Goal: Task Accomplishment & Management: Complete application form

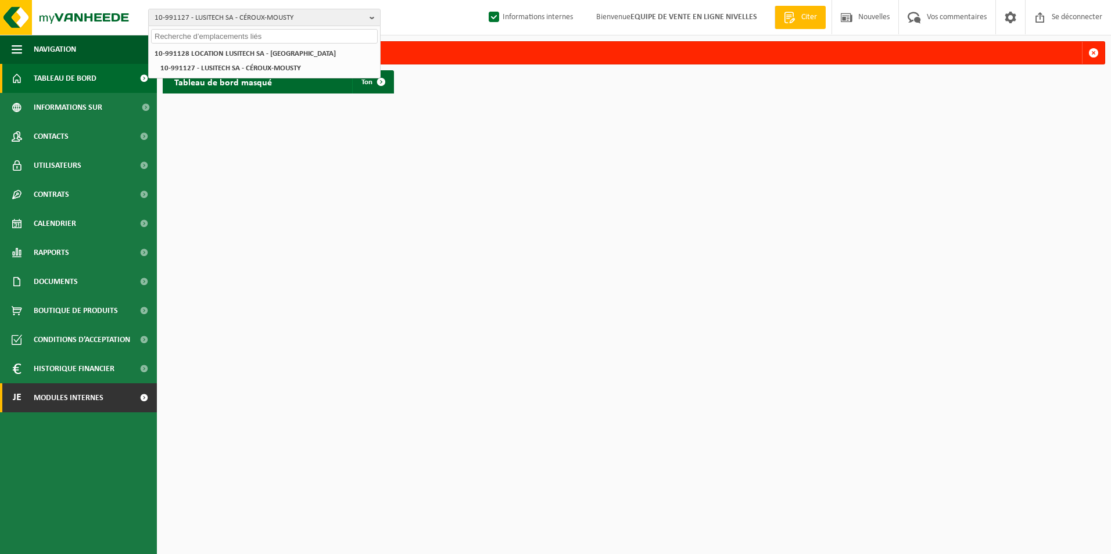
click at [80, 396] on span "Modules internes" at bounding box center [69, 398] width 70 height 29
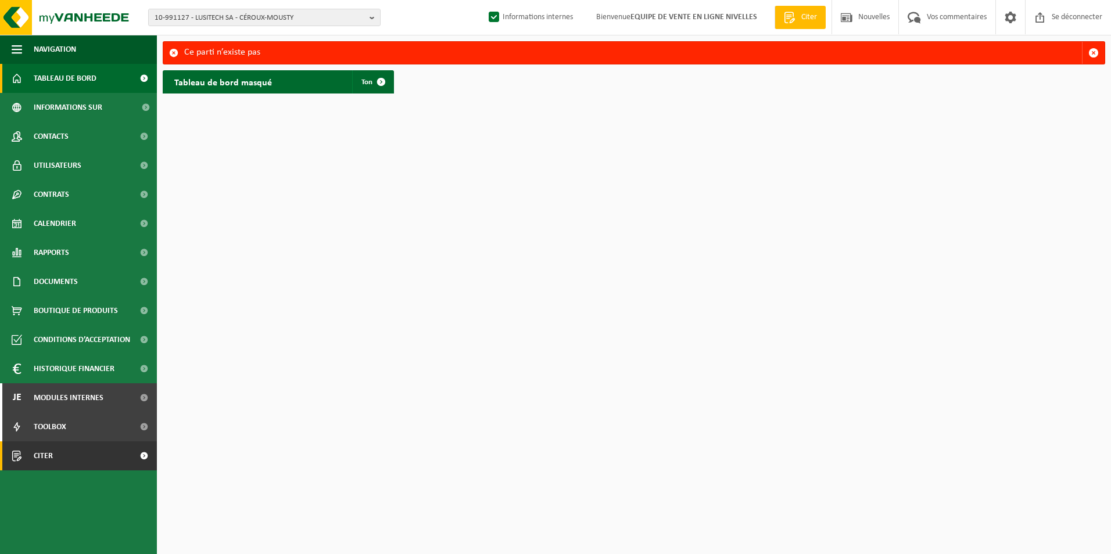
click at [66, 453] on link "Citer" at bounding box center [78, 456] width 157 height 29
click at [44, 456] on span "Citer" at bounding box center [43, 456] width 19 height 29
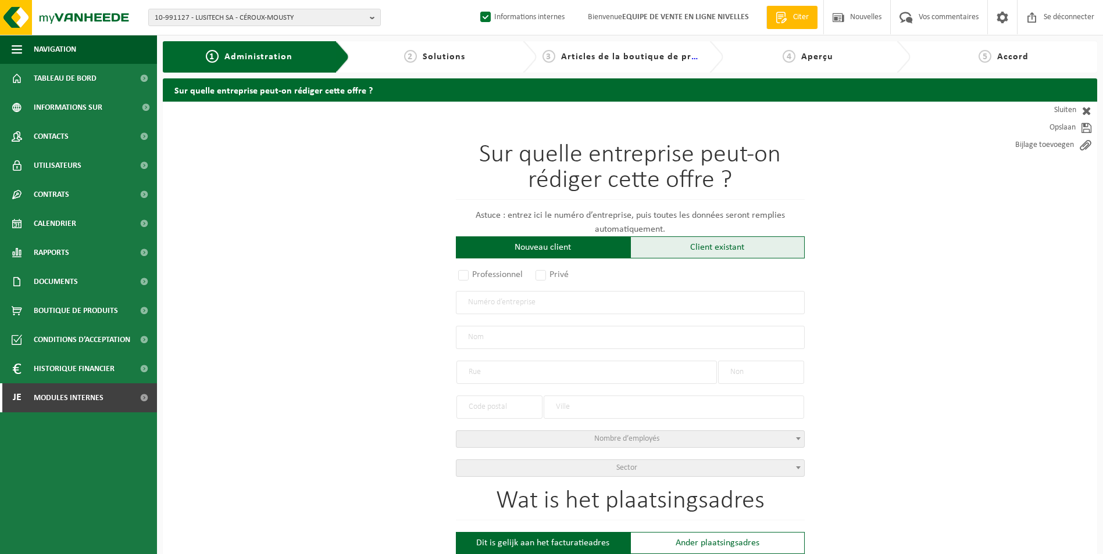
click at [700, 246] on div "Client existant" at bounding box center [717, 248] width 174 height 22
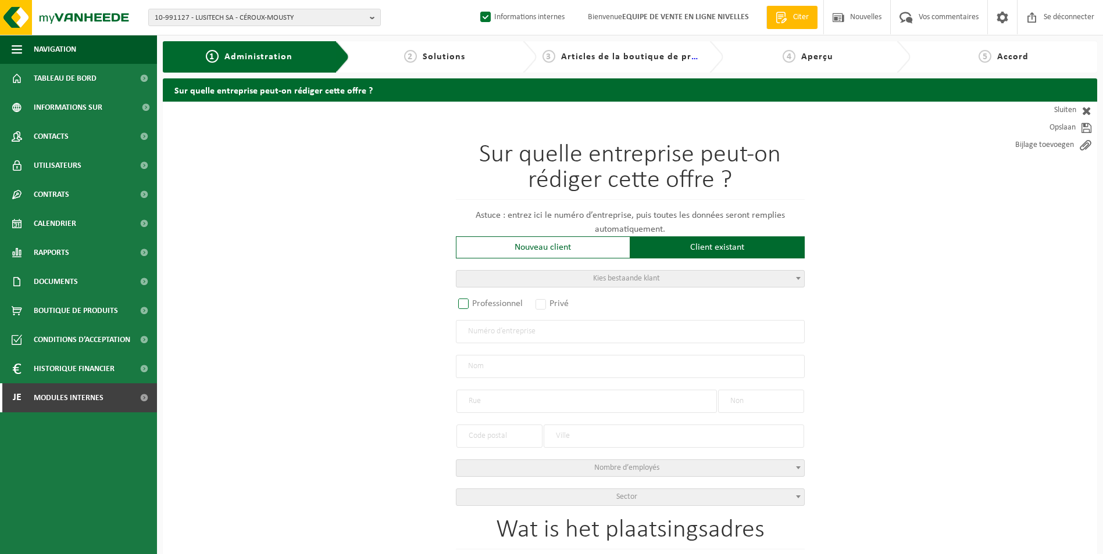
click at [492, 304] on label "Professionnel" at bounding box center [491, 304] width 70 height 16
click at [482, 304] on input "Professionnel" at bounding box center [479, 305] width 8 height 8
radio input "true"
click at [497, 336] on input "text" at bounding box center [630, 331] width 349 height 23
click at [515, 333] on input "text" at bounding box center [630, 331] width 349 height 23
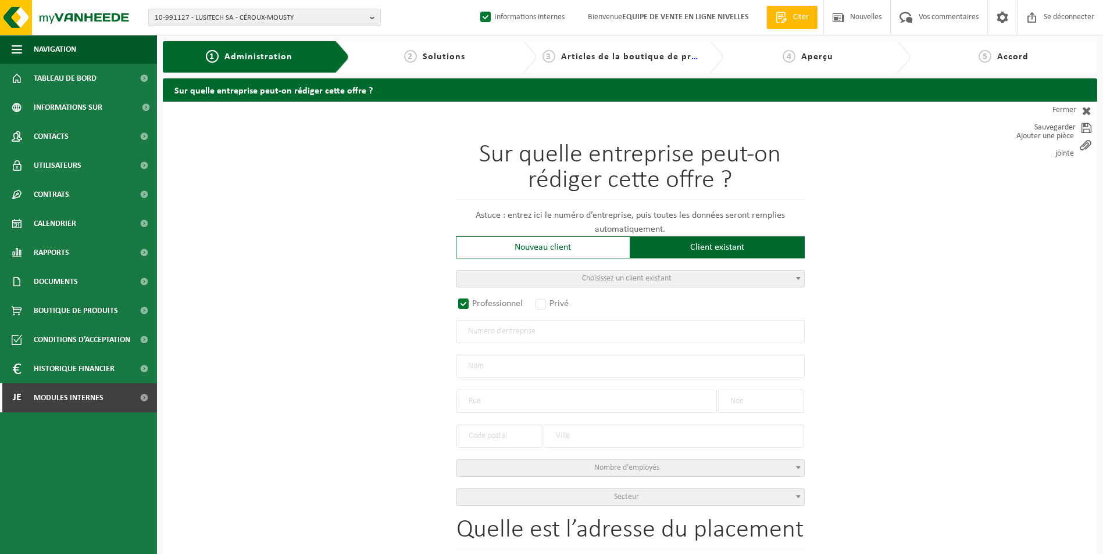
click at [594, 331] on input "text" at bounding box center [630, 331] width 349 height 23
paste input "0414.282.644"
type input "0414.282.644"
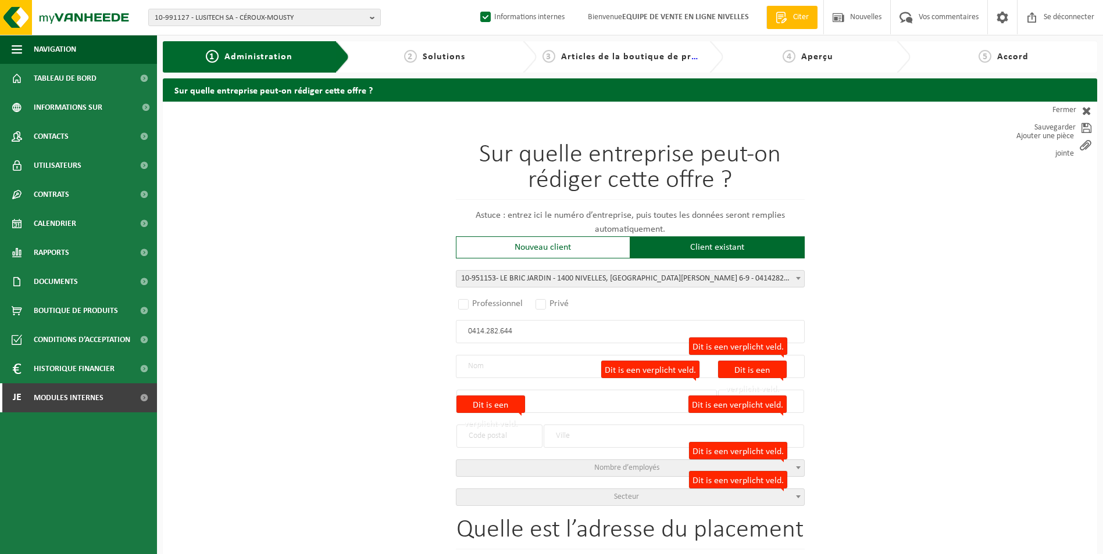
radio input "false"
select select
type input "LE BRIC - SCIENCE SERVICE TRAVAIL ASBL"
type input "RUE GEORGES-WILLAME"
type input "6-9"
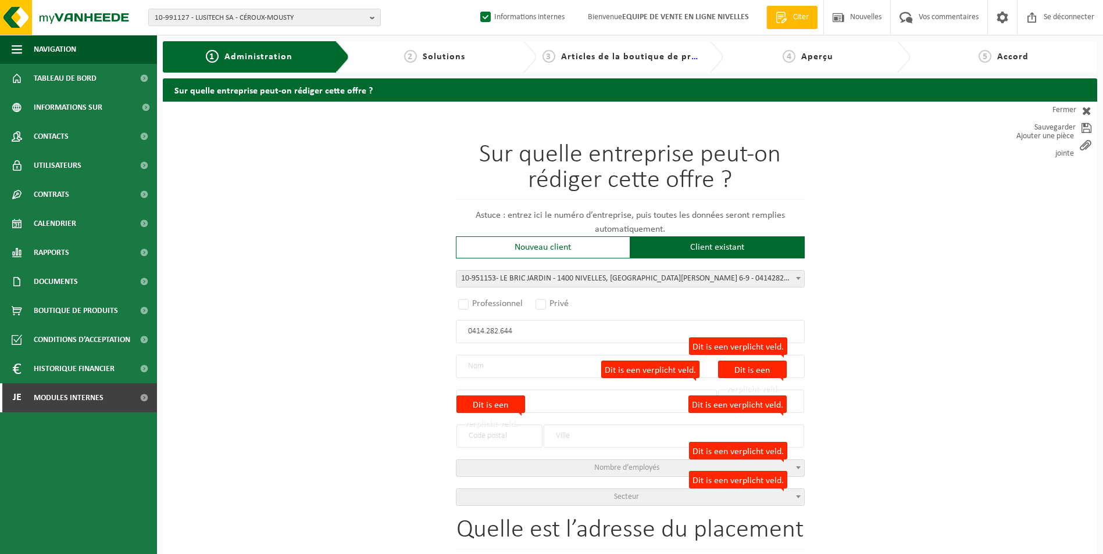
type input "1400"
type input "NIVELLES"
type input "2156754814"
radio input "true"
select select "145735"
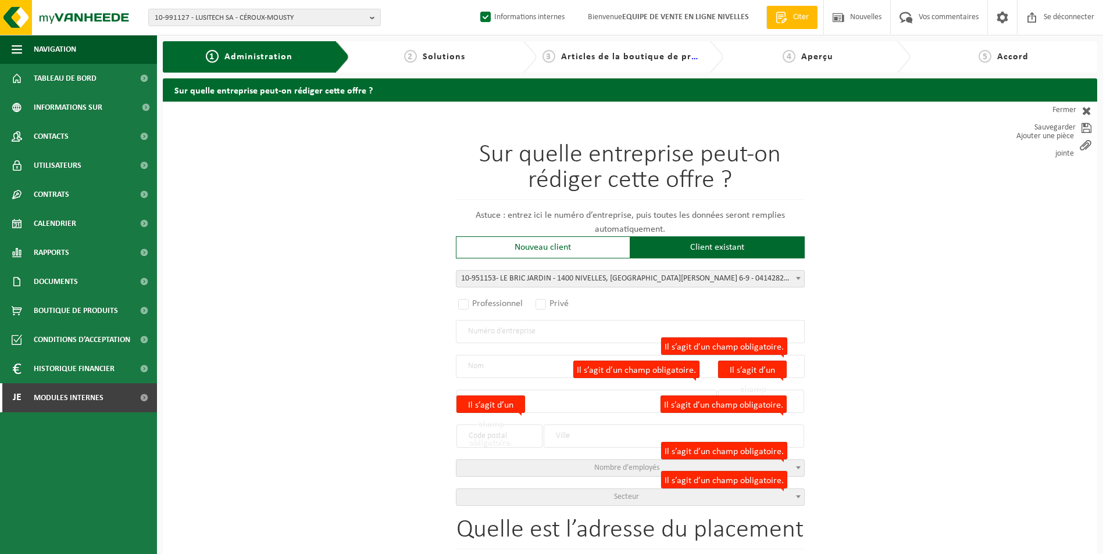
type input "0414.282.644"
type input "LE BRIC JARDIN"
type input "RUE G. WILLAME"
type input "6-9"
type input "1400"
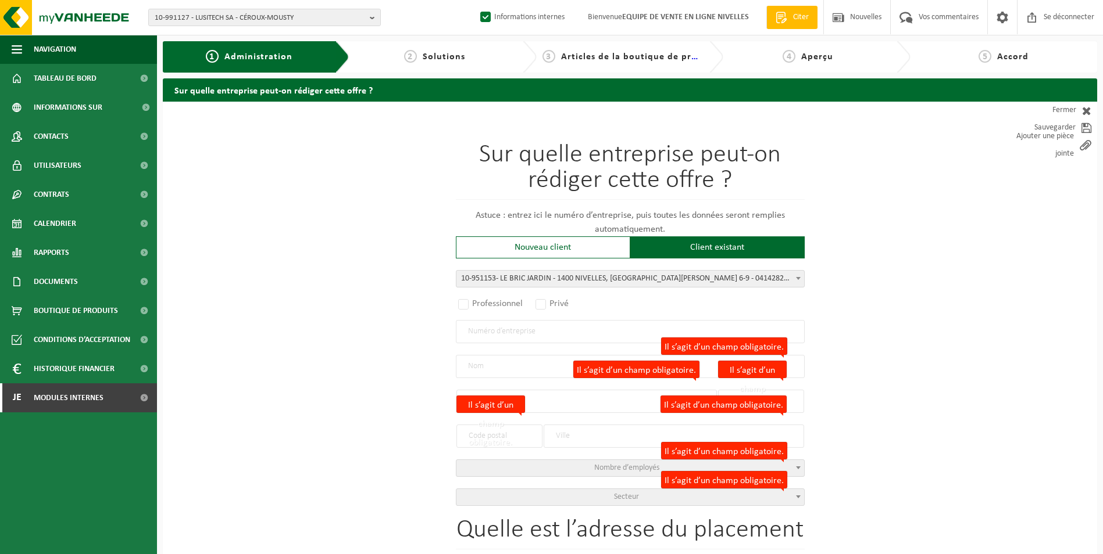
type input "NIVELLES"
select select "11"
type input "LE BRIC JARDIN"
type input "RUE G. WILLAME"
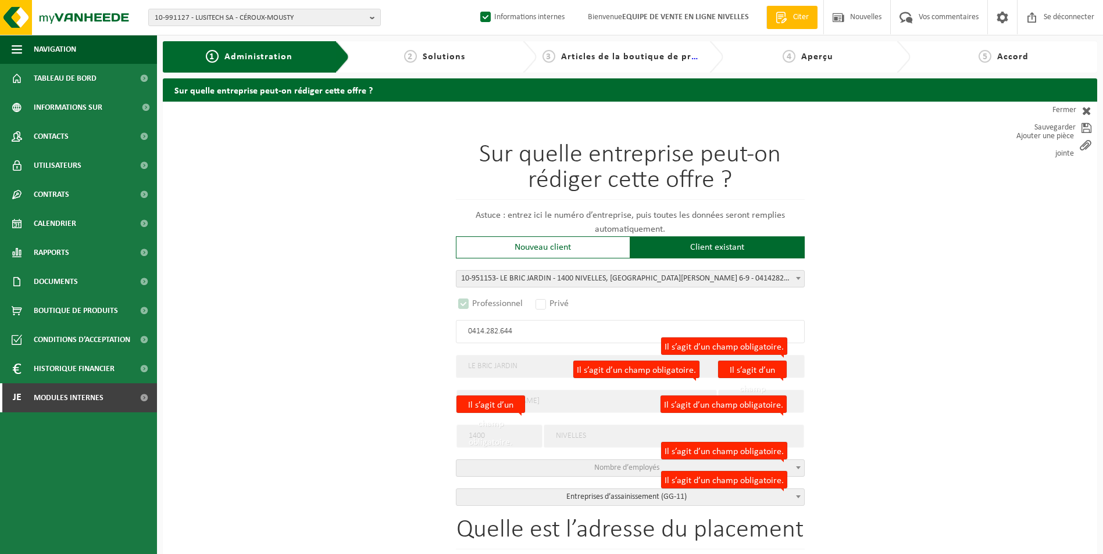
select select "D"
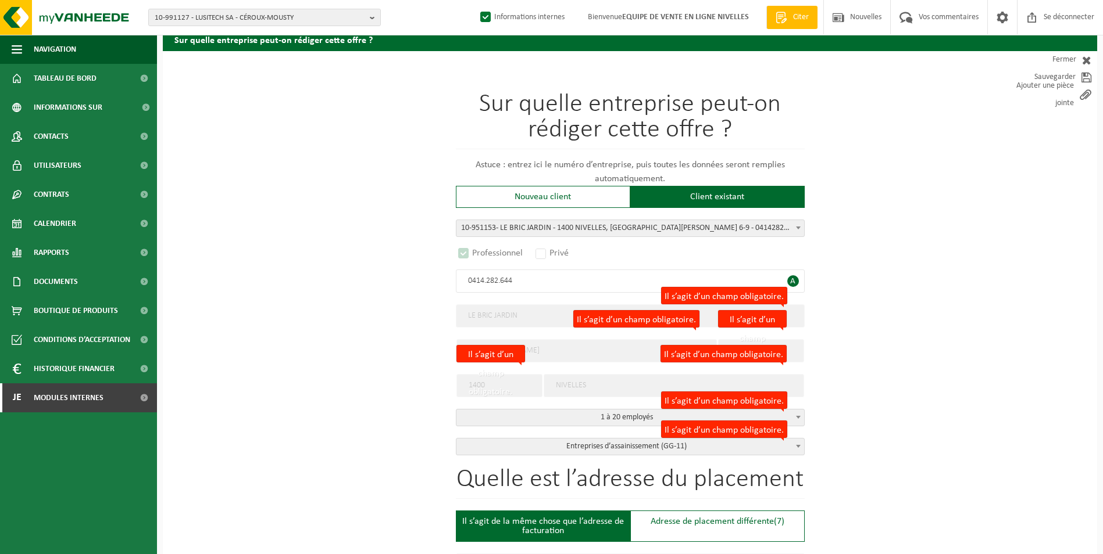
scroll to position [349, 0]
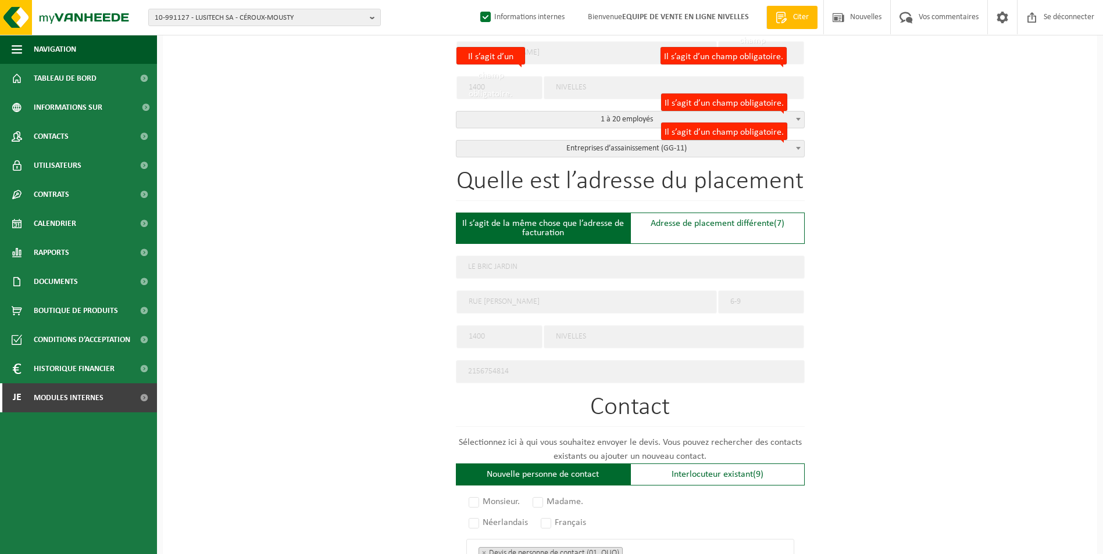
click at [695, 226] on font "Adresse de placement différente" at bounding box center [711, 223] width 123 height 9
type input "Werf -"
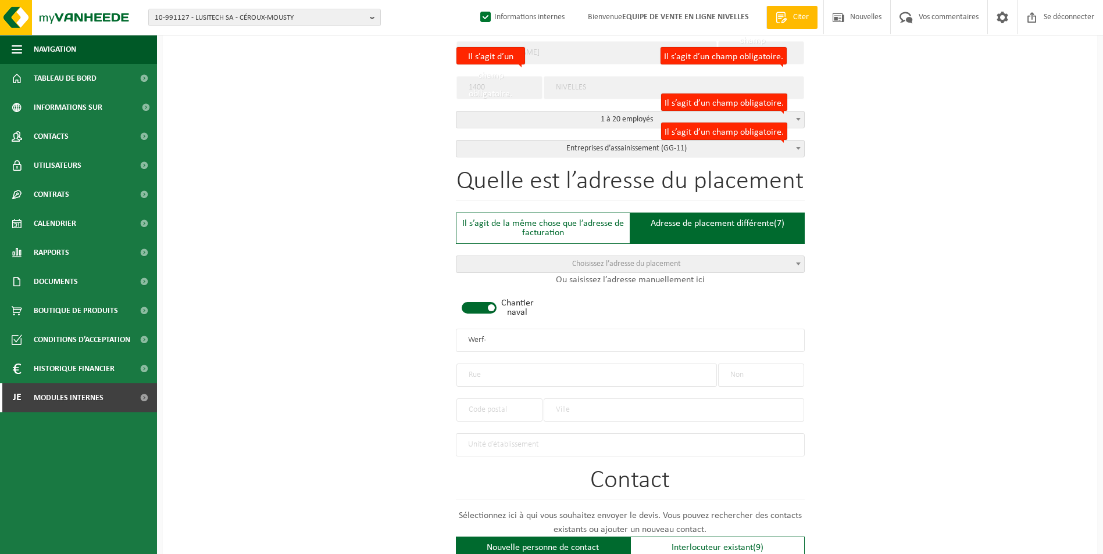
click at [487, 304] on span at bounding box center [478, 308] width 35 height 12
click at [504, 382] on input "text" at bounding box center [586, 375] width 260 height 23
type input "A"
type input "RUE DE LA BARONNE"
click at [757, 377] on input "text" at bounding box center [761, 375] width 86 height 23
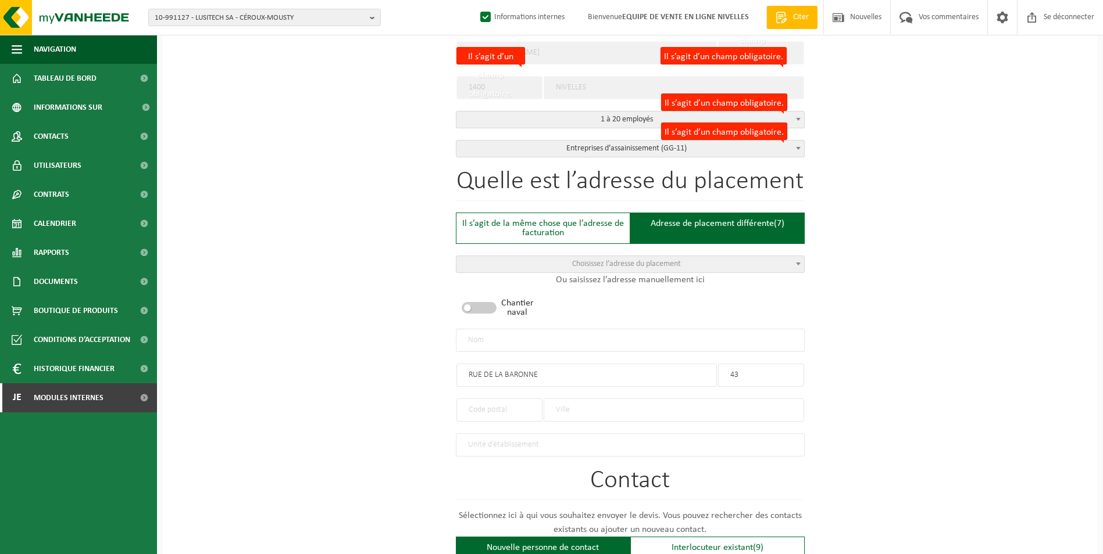
type input "43"
click at [631, 412] on input "text" at bounding box center [673, 410] width 260 height 23
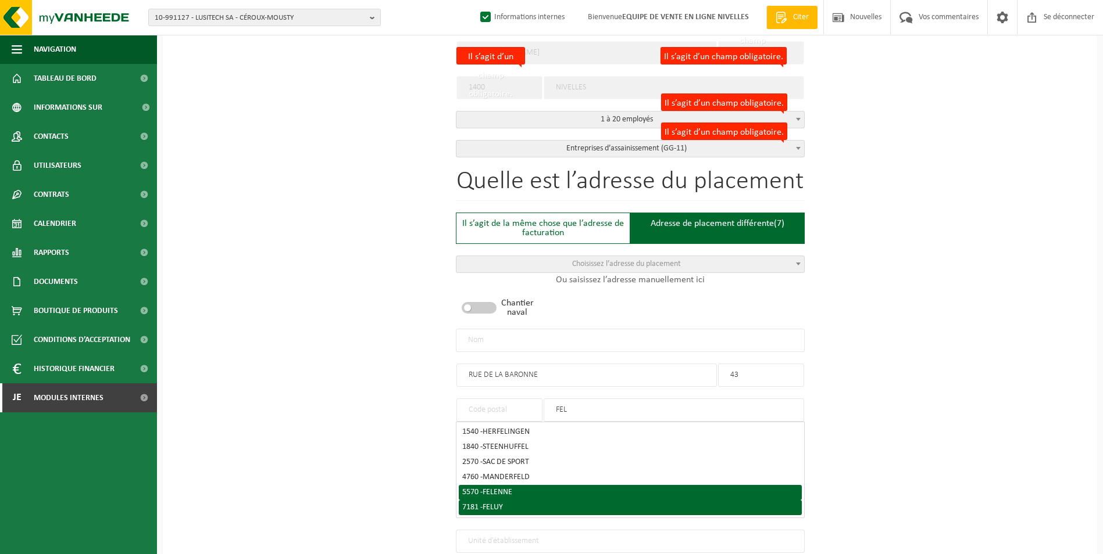
type input "FEL"
click at [553, 500] on li "7181 - FELUY" at bounding box center [630, 507] width 343 height 15
click at [552, 500] on li "7181 - FELUY" at bounding box center [630, 507] width 343 height 15
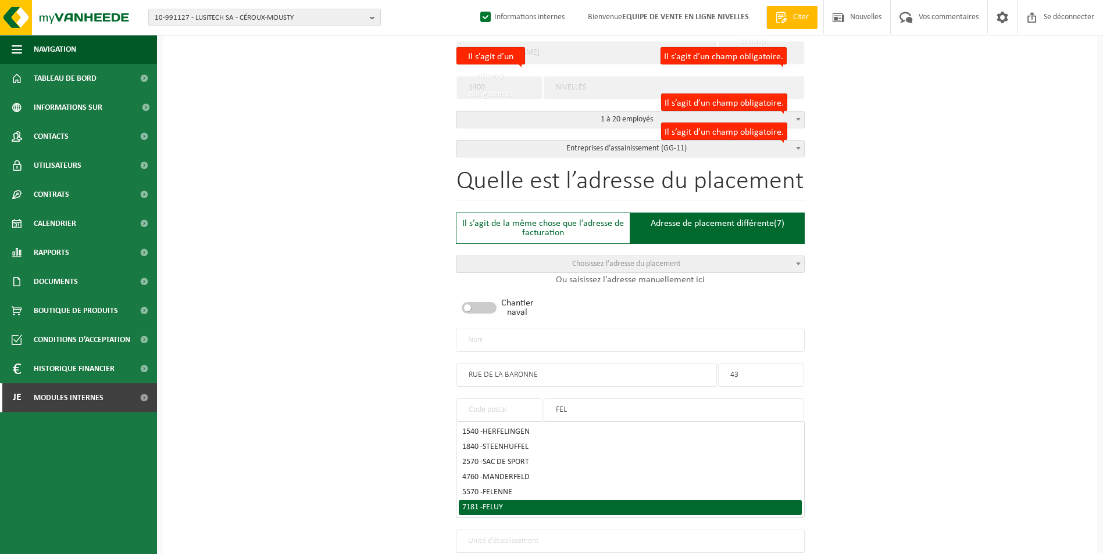
click at [493, 503] on span "FELUY" at bounding box center [492, 507] width 20 height 9
type input "7181"
type input "FELUY"
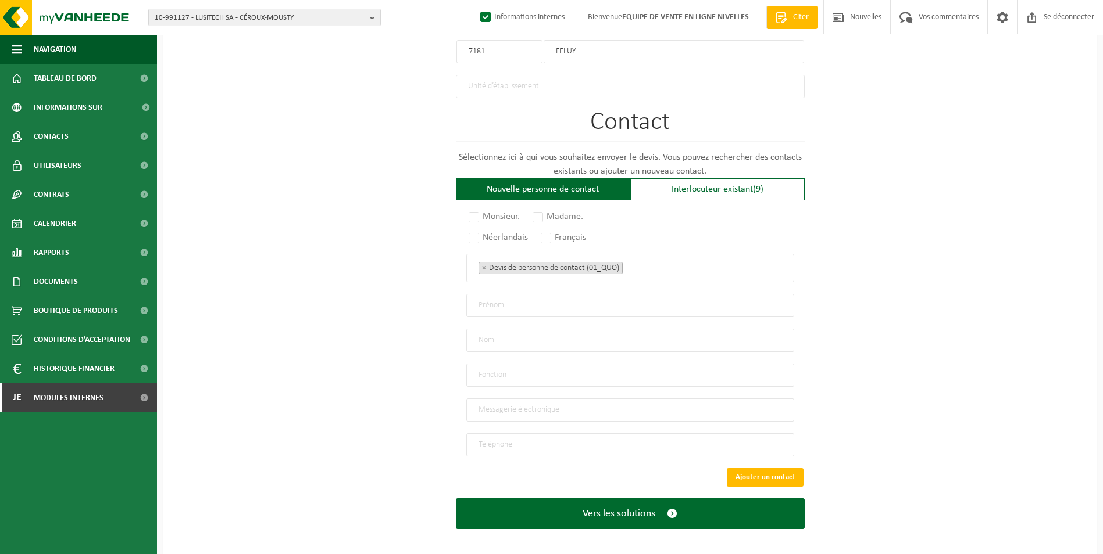
scroll to position [708, 0]
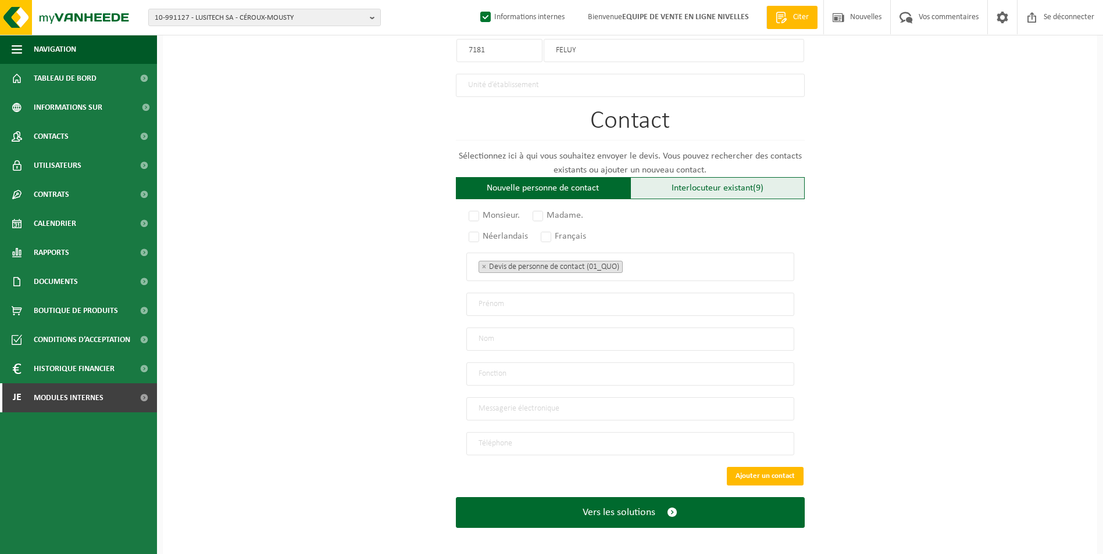
click at [671, 184] on font "Interlocuteur existant" at bounding box center [711, 188] width 81 height 9
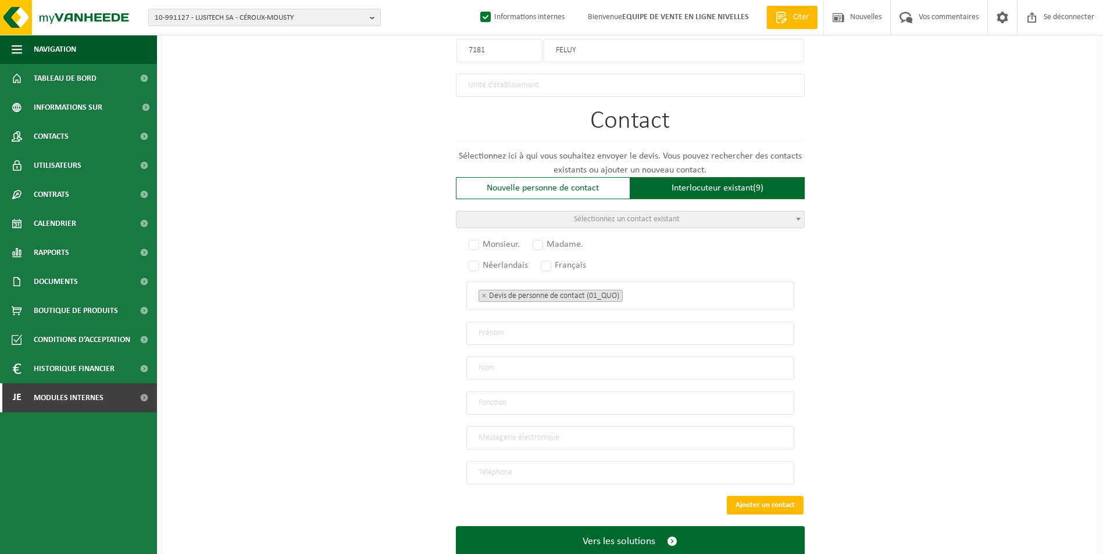
click at [650, 215] on span "Sélectionnez un contact existant" at bounding box center [627, 219] width 106 height 9
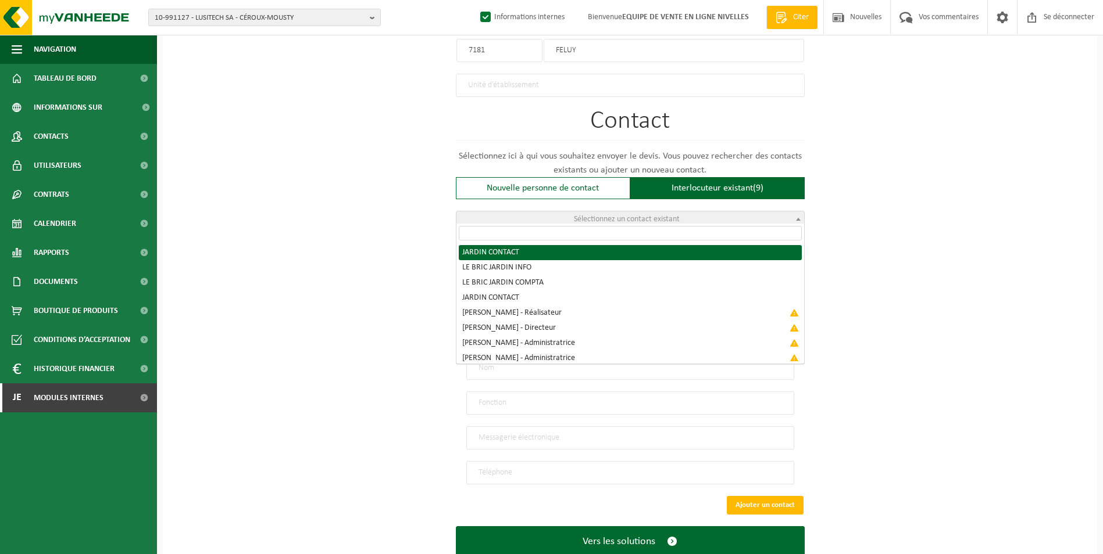
radio input "true"
select select "{"code":"10-951154","firstname":"CONTACT","surname":"JARDIN","gender":"Unknown"…"
type input "CONTACT"
type input "JARDIN"
type input "contact@lebric.be"
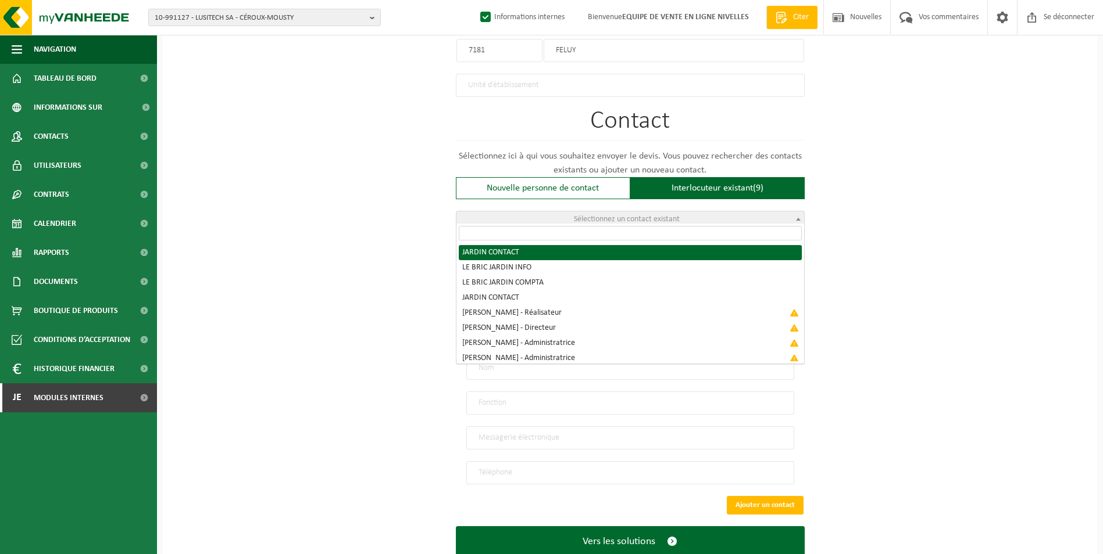
type input "067/21.53.69"
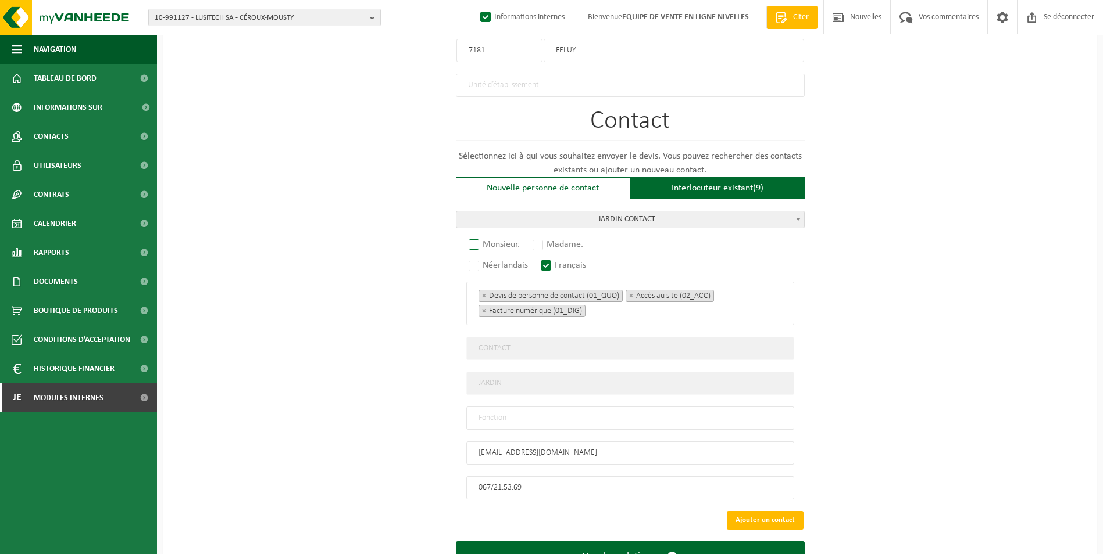
click at [470, 239] on label "Monsieur." at bounding box center [494, 245] width 57 height 16
radio input "true"
click at [545, 413] on input "text" at bounding box center [630, 418] width 328 height 23
type input "CONTACT"
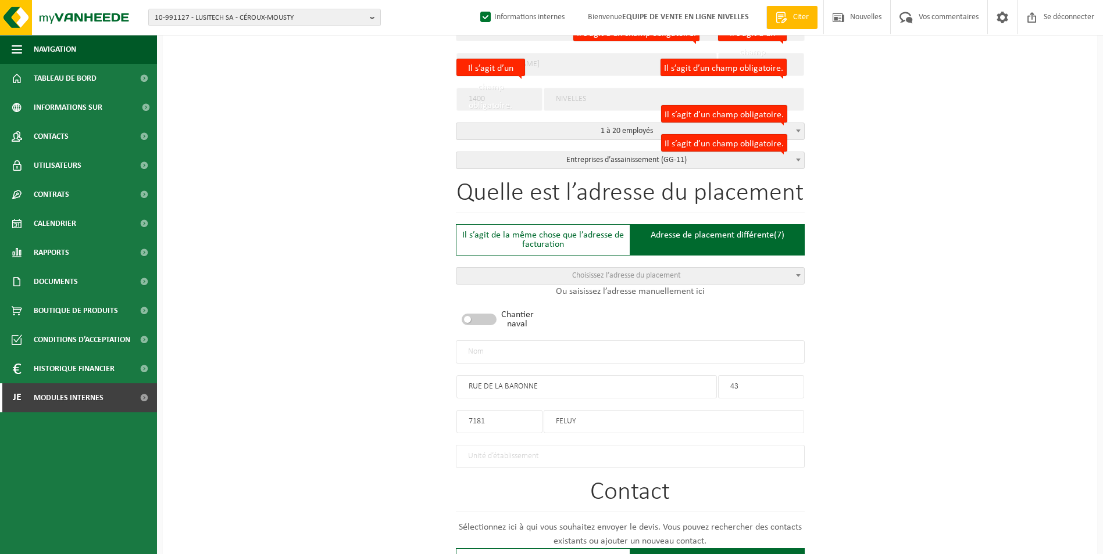
scroll to position [302, 0]
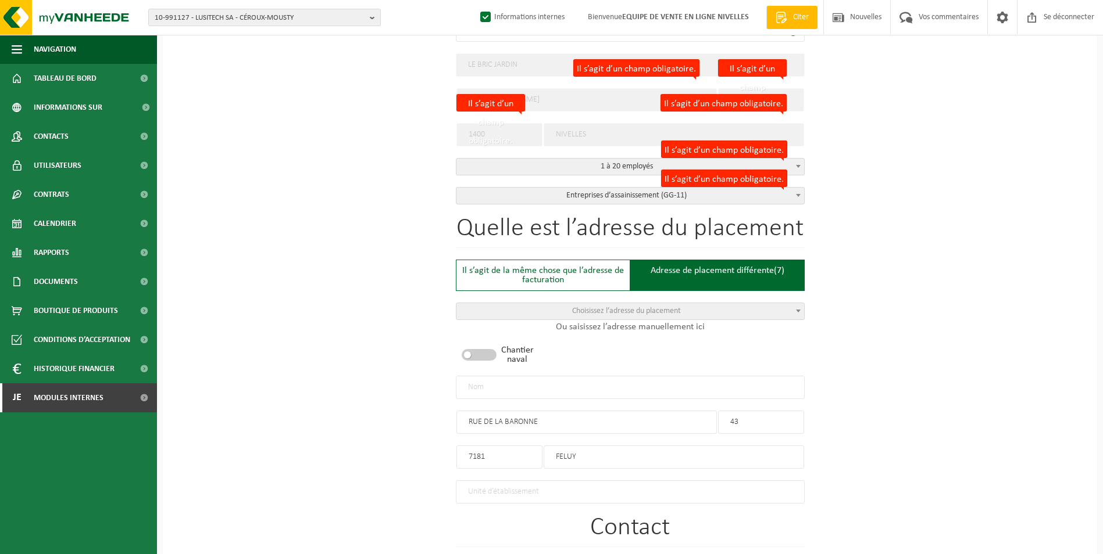
click at [662, 379] on input "text" at bounding box center [630, 387] width 349 height 23
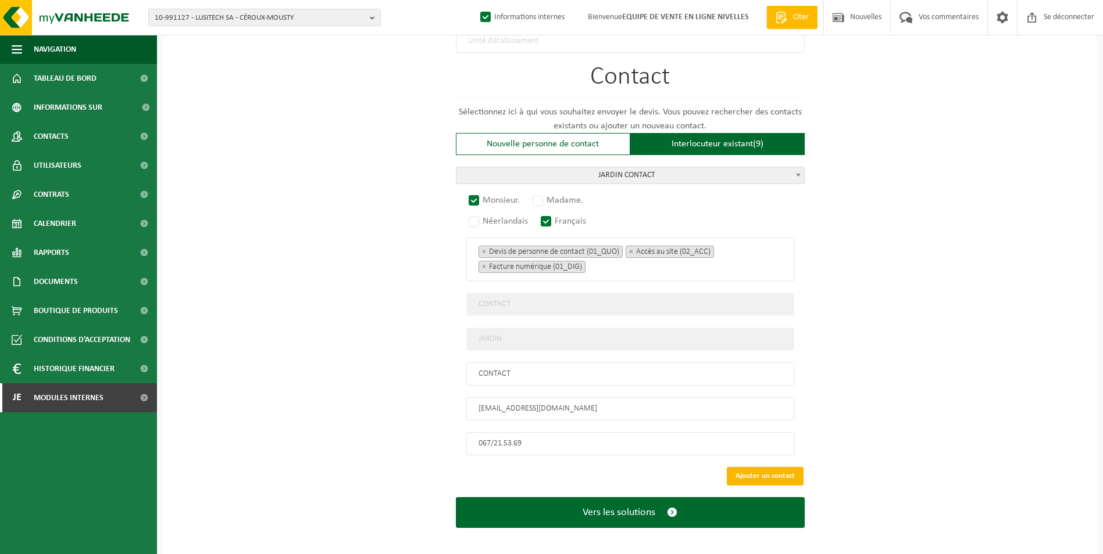
type input "LE BRIC JARDIN-FELUY"
click at [761, 467] on button "Ajouter un contact" at bounding box center [764, 476] width 77 height 19
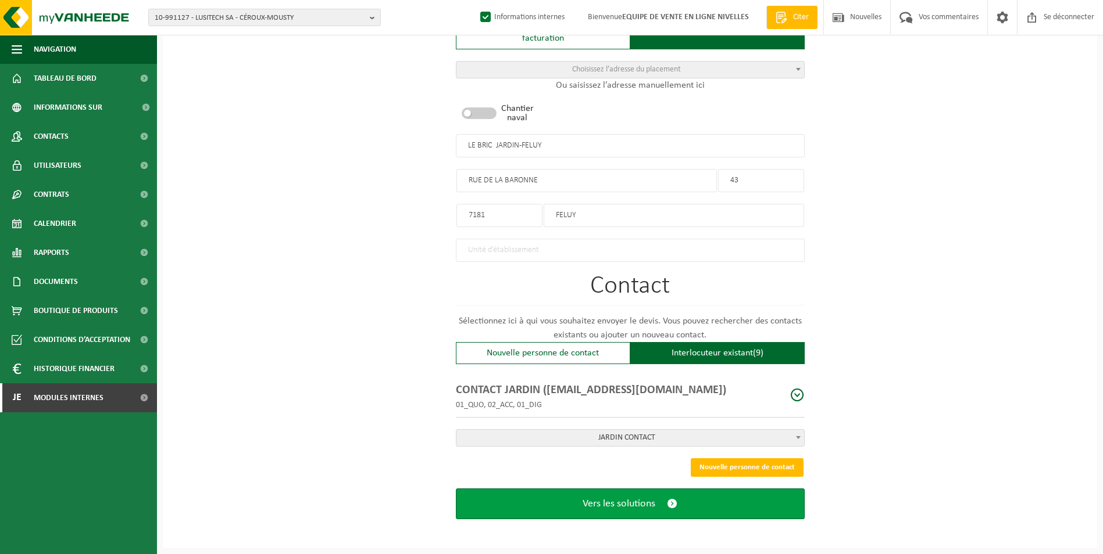
scroll to position [538, 0]
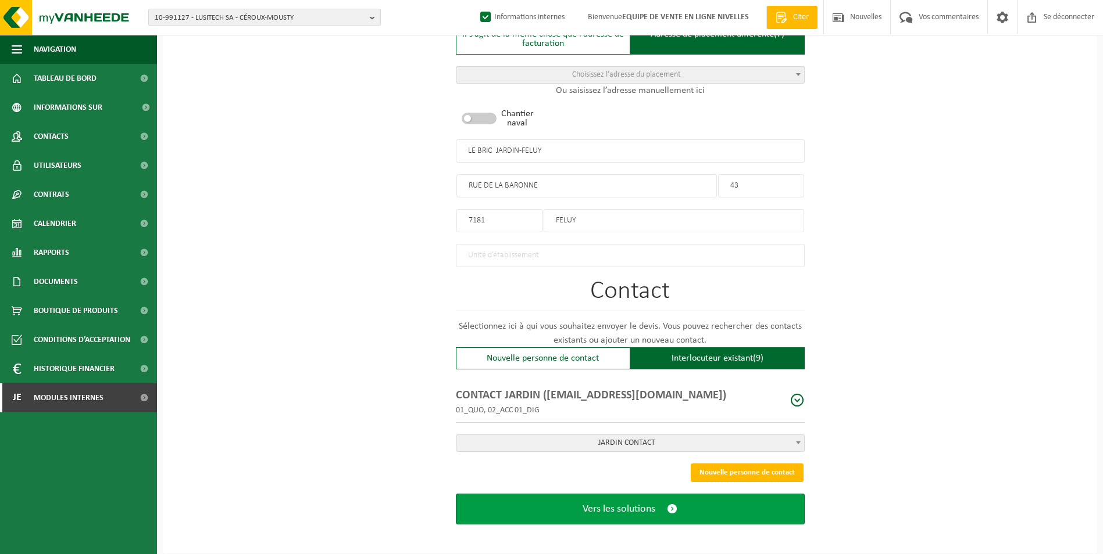
click at [650, 506] on span "Vers les solutions" at bounding box center [618, 509] width 73 height 12
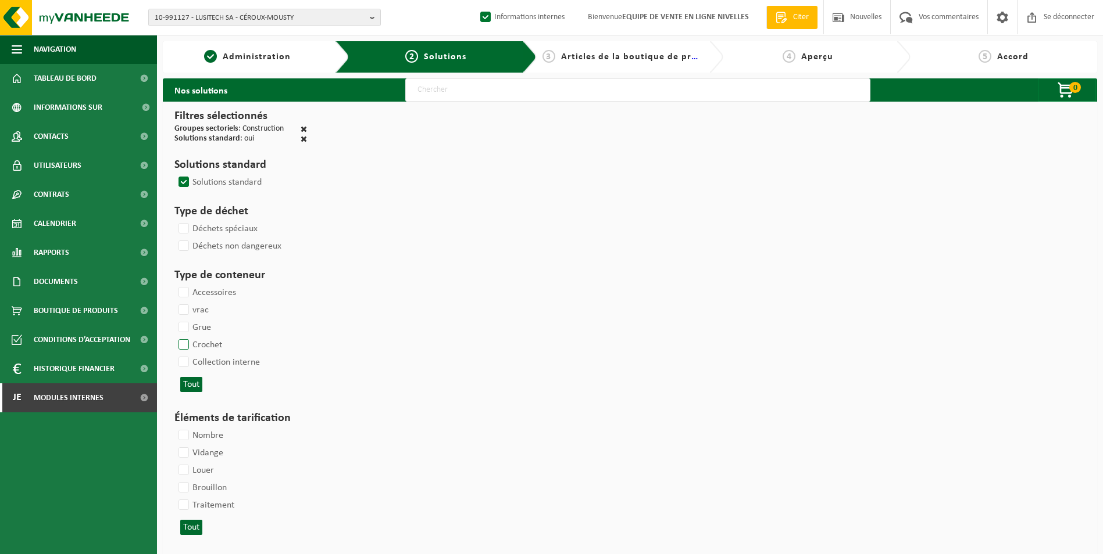
click at [187, 344] on label "Crochet" at bounding box center [199, 345] width 46 height 17
click at [174, 337] on input "Crochet" at bounding box center [174, 336] width 1 height 1
checkbox input "true"
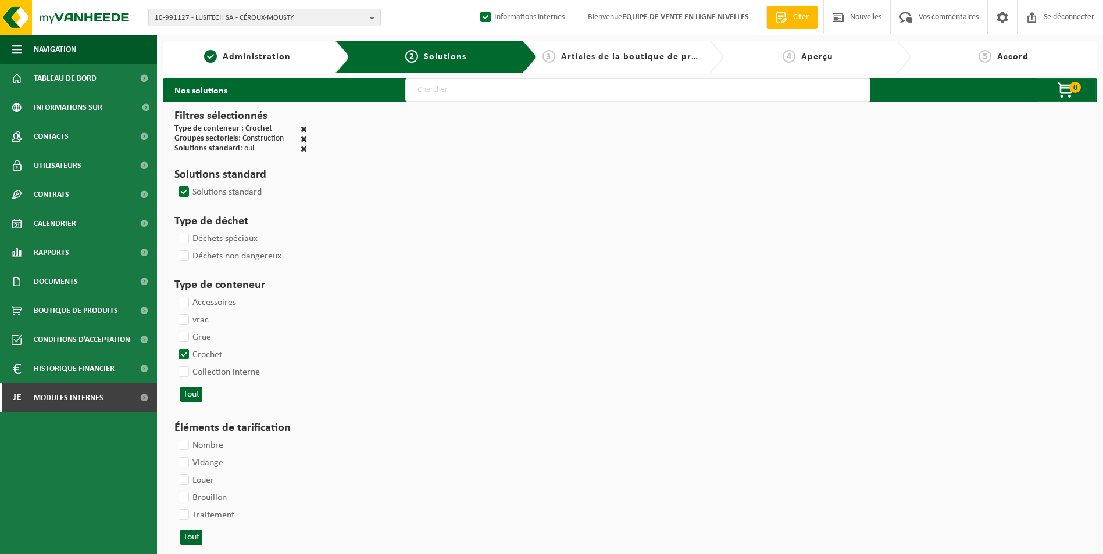
select select
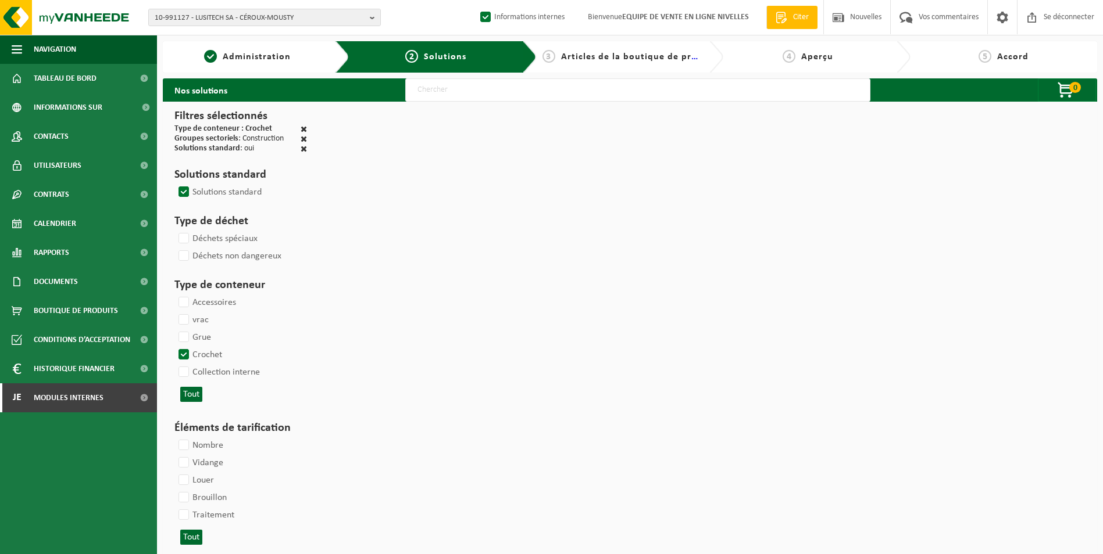
select select
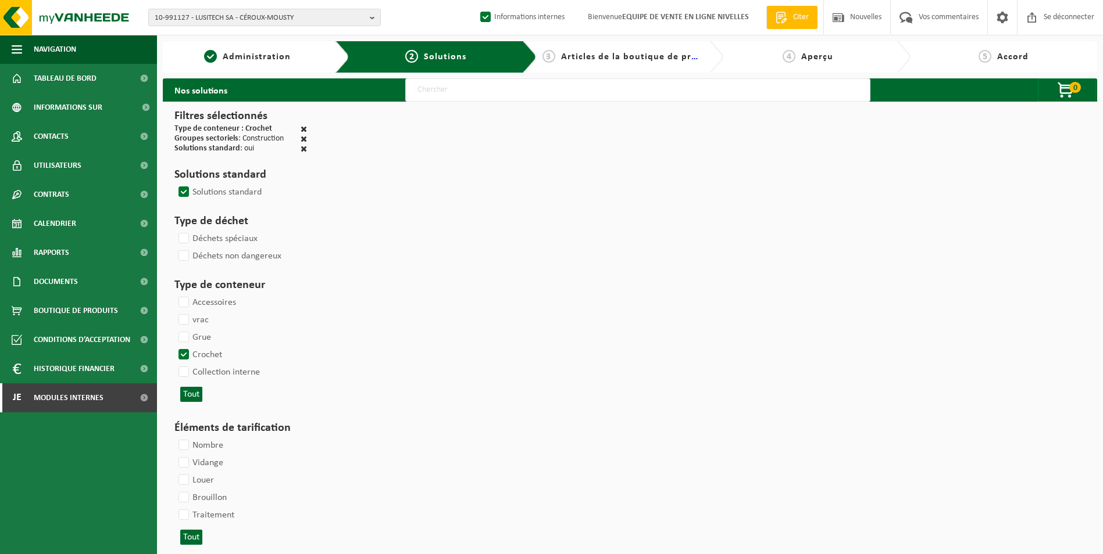
select select
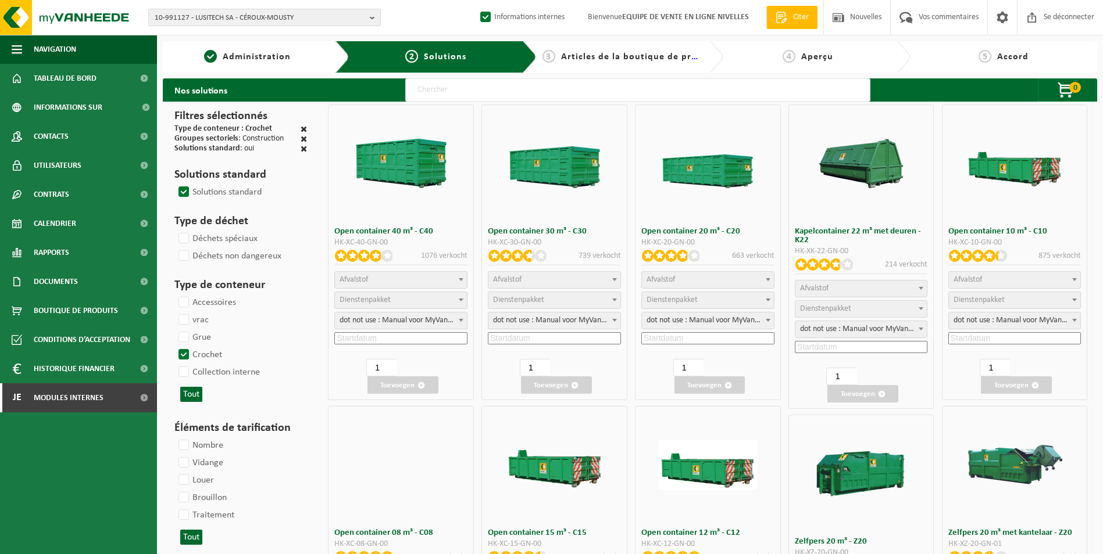
select select
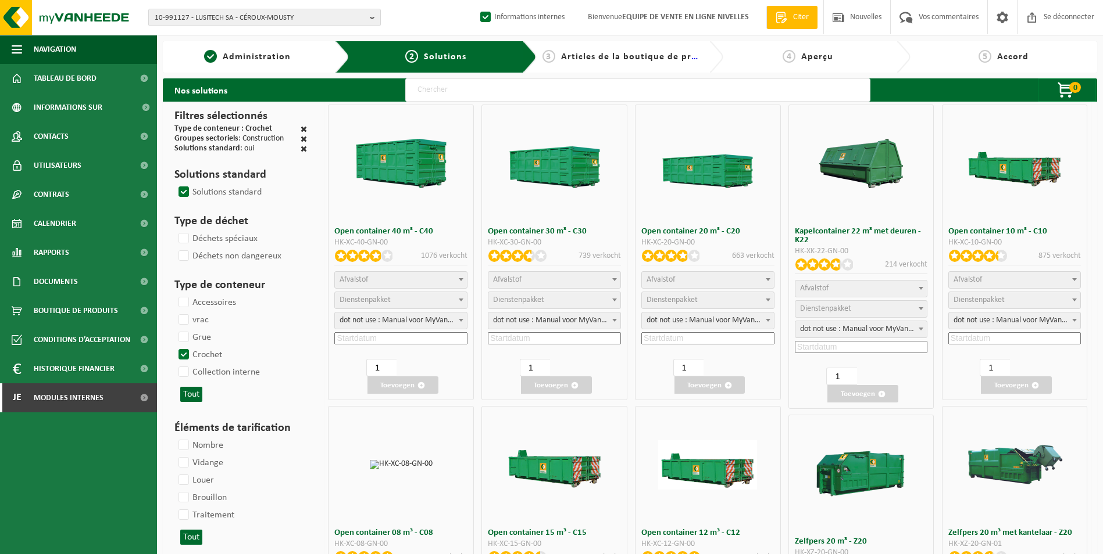
select select
select select "197"
select select
select select "8"
select select
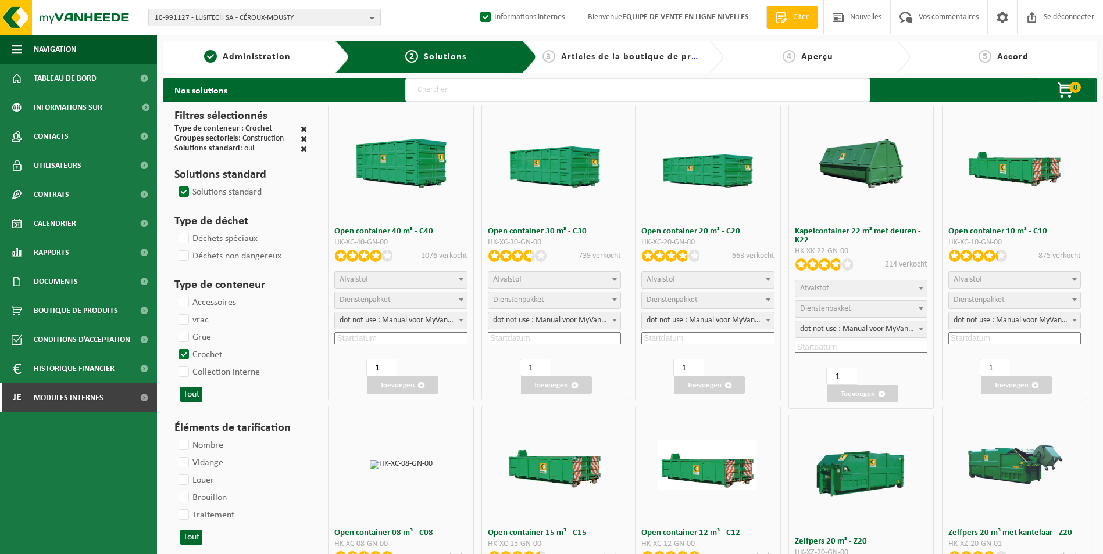
select select "7"
select select "25"
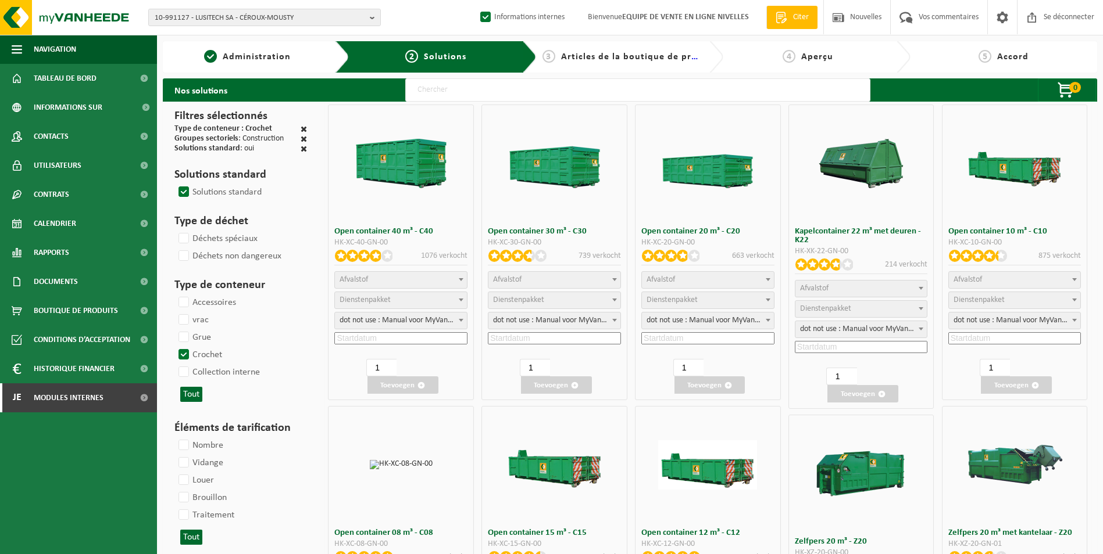
select select "7"
select select "25"
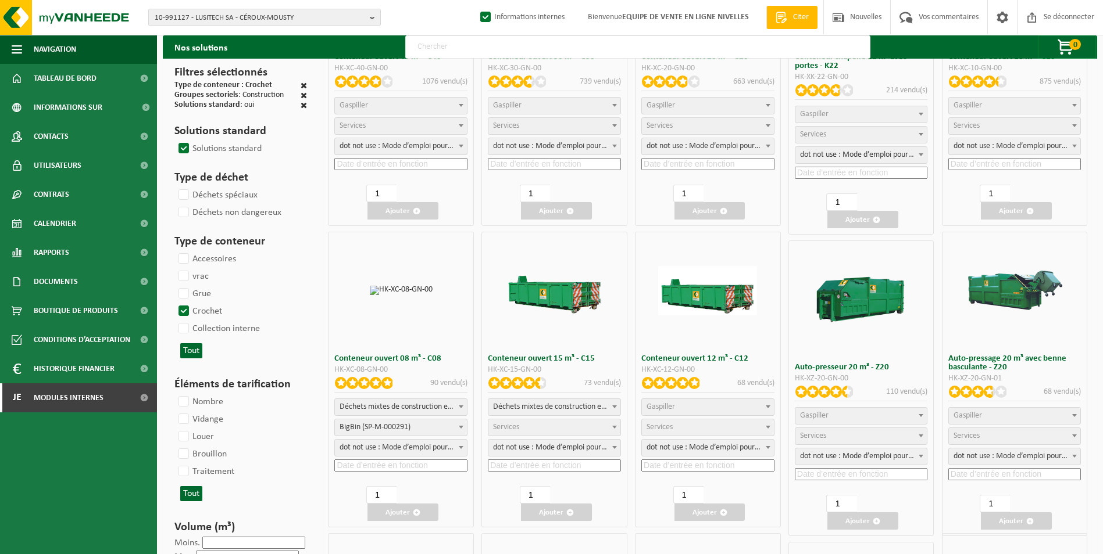
scroll to position [232, 0]
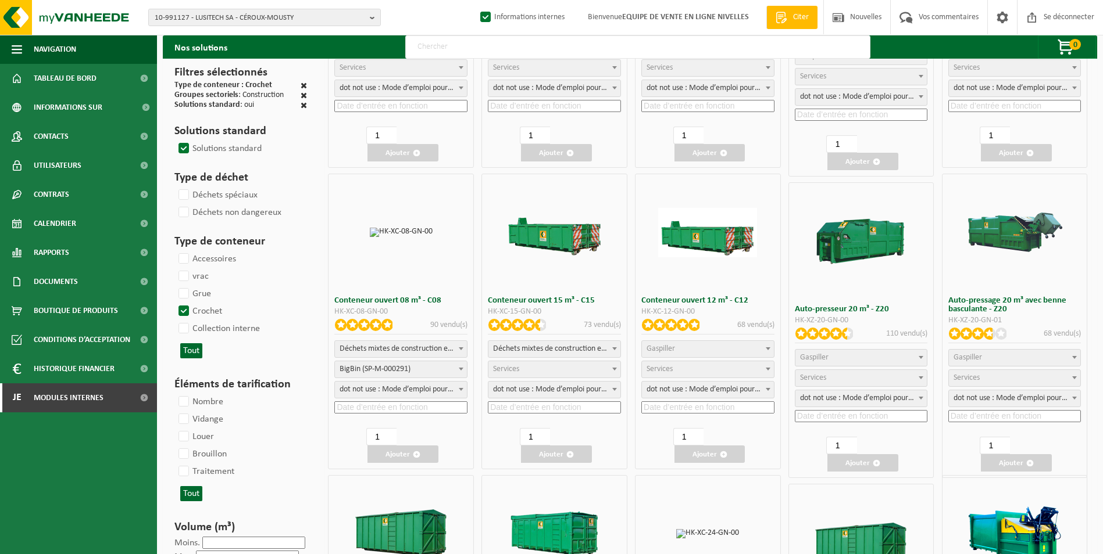
click at [722, 350] on span "Gaspiller" at bounding box center [708, 349] width 132 height 16
select select "31"
select select
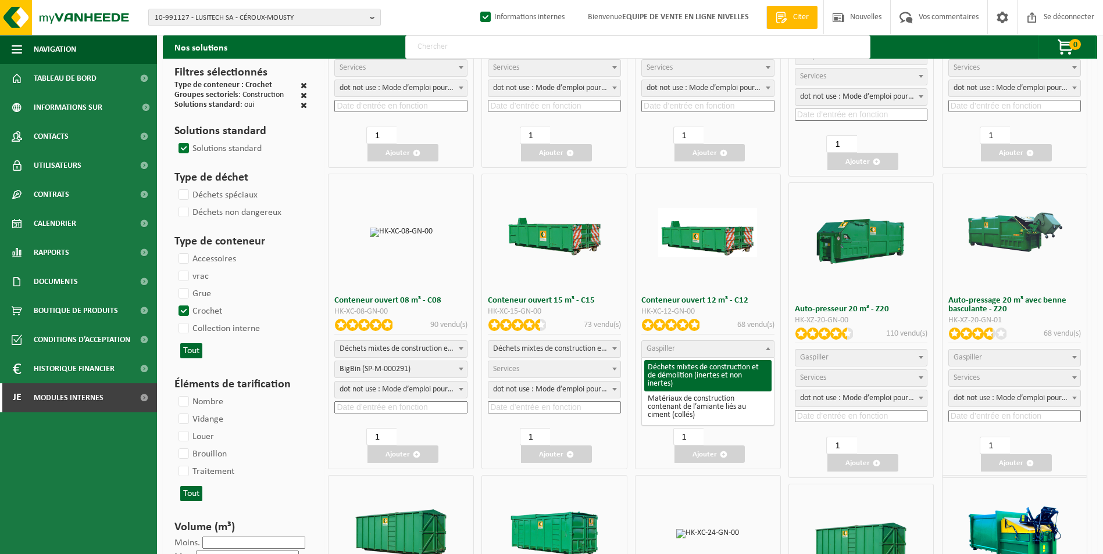
select select
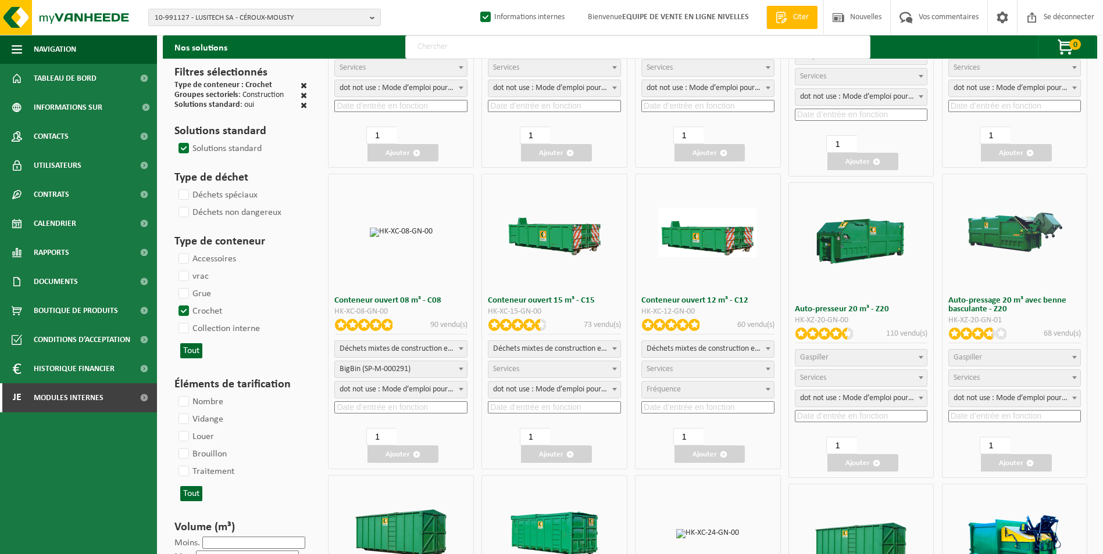
click at [707, 367] on span "Services" at bounding box center [708, 369] width 132 height 16
select select "197"
select select "25"
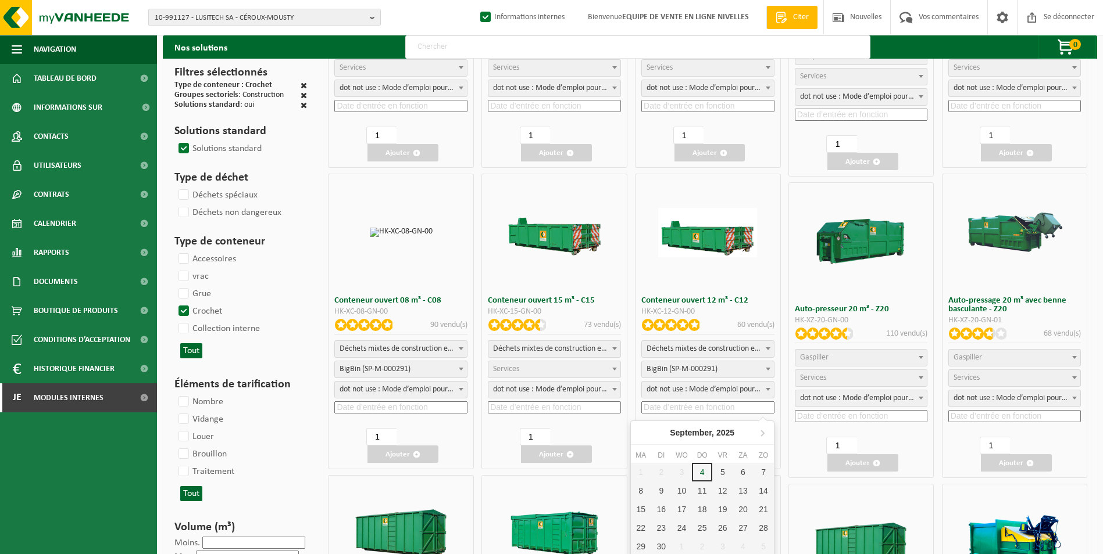
click at [709, 403] on input at bounding box center [707, 408] width 133 height 12
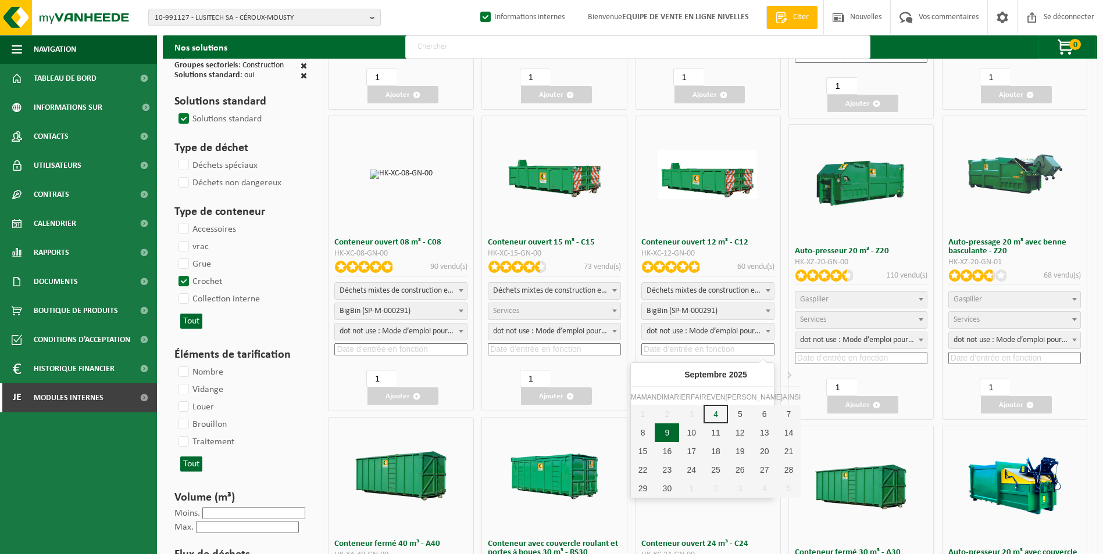
click at [663, 427] on div "9" at bounding box center [666, 433] width 24 height 19
type input "2025-09-09"
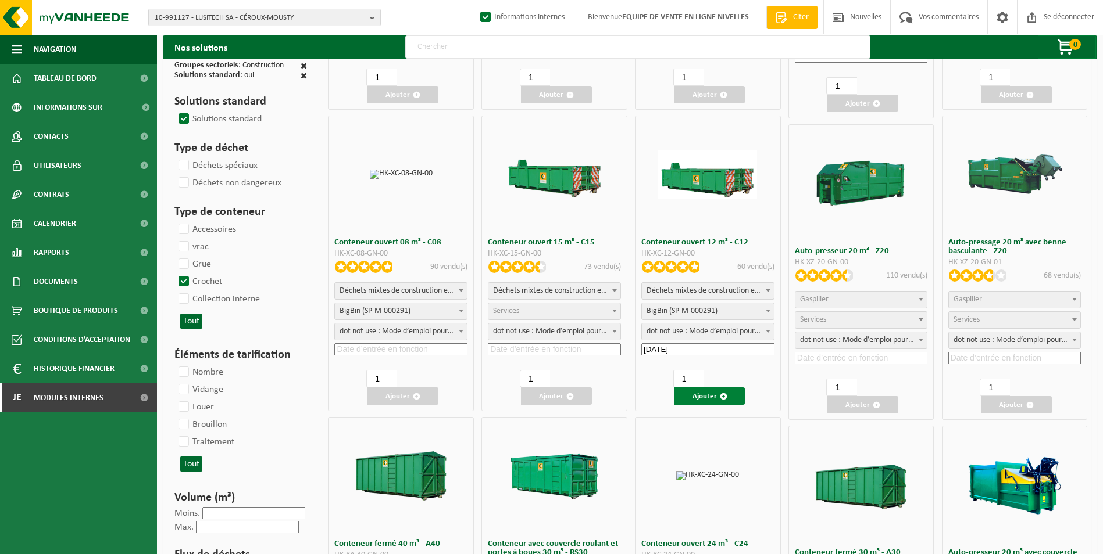
click at [699, 398] on font "Ajouter" at bounding box center [704, 397] width 24 height 8
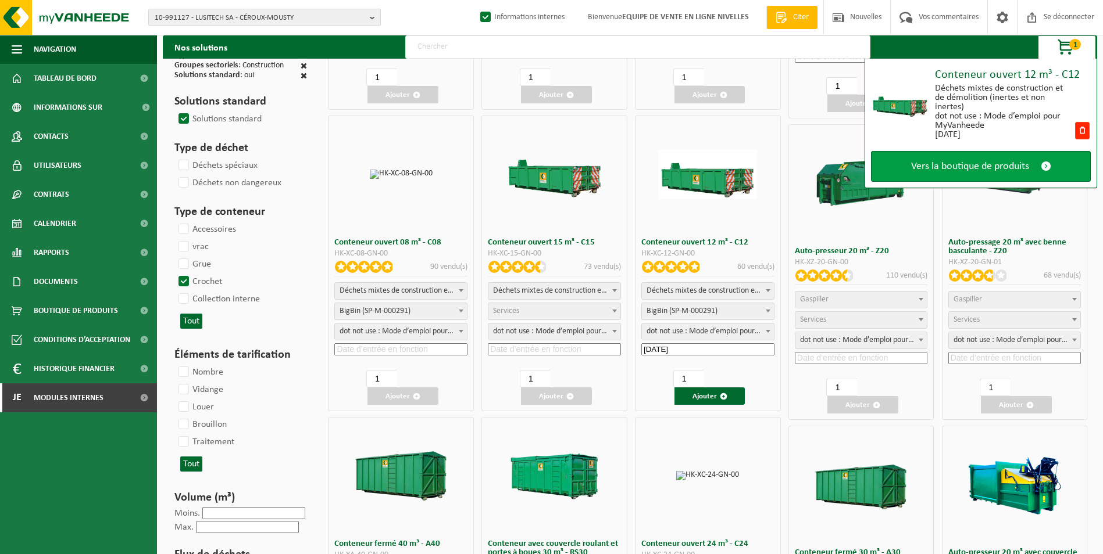
click at [957, 164] on span "Vers la boutique de produits" at bounding box center [970, 166] width 118 height 12
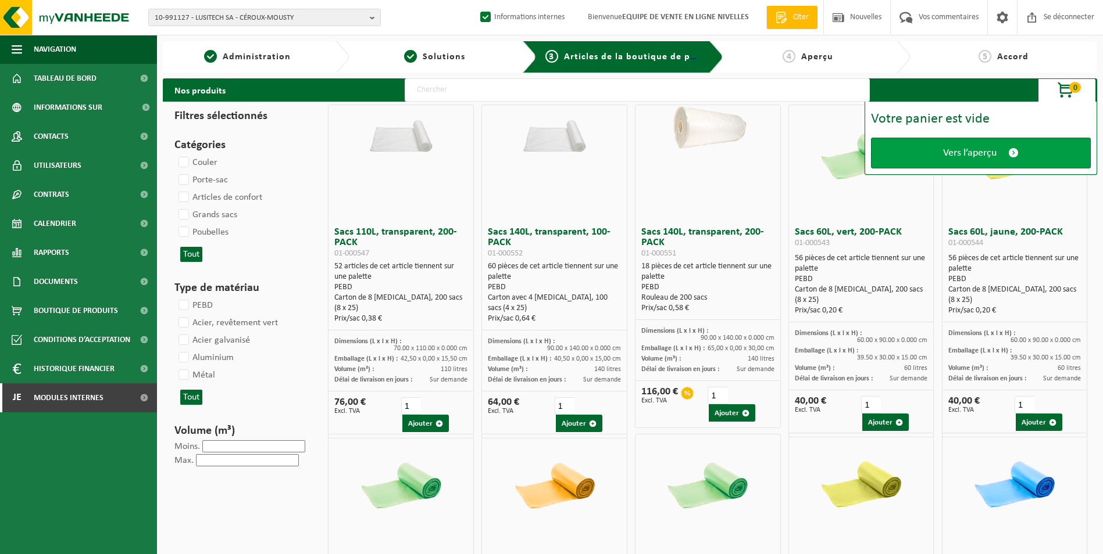
click at [957, 155] on span "Vers l’aperçu" at bounding box center [969, 153] width 53 height 12
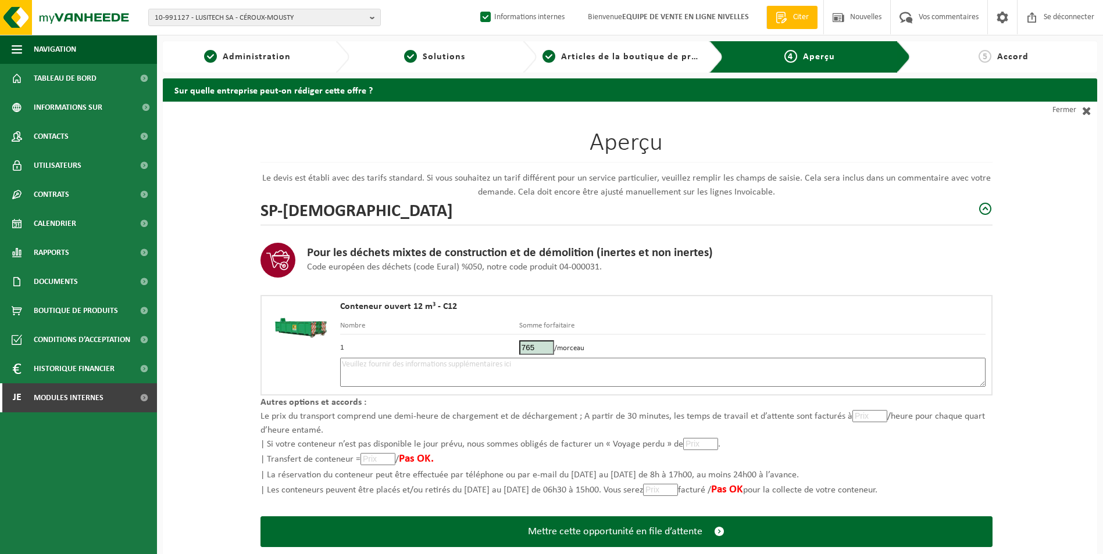
click at [629, 366] on textarea at bounding box center [662, 372] width 645 height 29
type textarea "p"
click at [616, 363] on textarea "Placement 12m3 tt venant le 09/08. Matin si possible. Placer le container sur l…" at bounding box center [662, 372] width 645 height 29
click at [657, 365] on textarea "Placement 12m3 tt venant le 09/08. Matin si possible. Placer le container sur l…" at bounding box center [662, 372] width 645 height 29
click at [700, 364] on textarea "Placement 12m3 tt venant le 09/08. Matin si possible. Placer le container sur l…" at bounding box center [662, 372] width 645 height 29
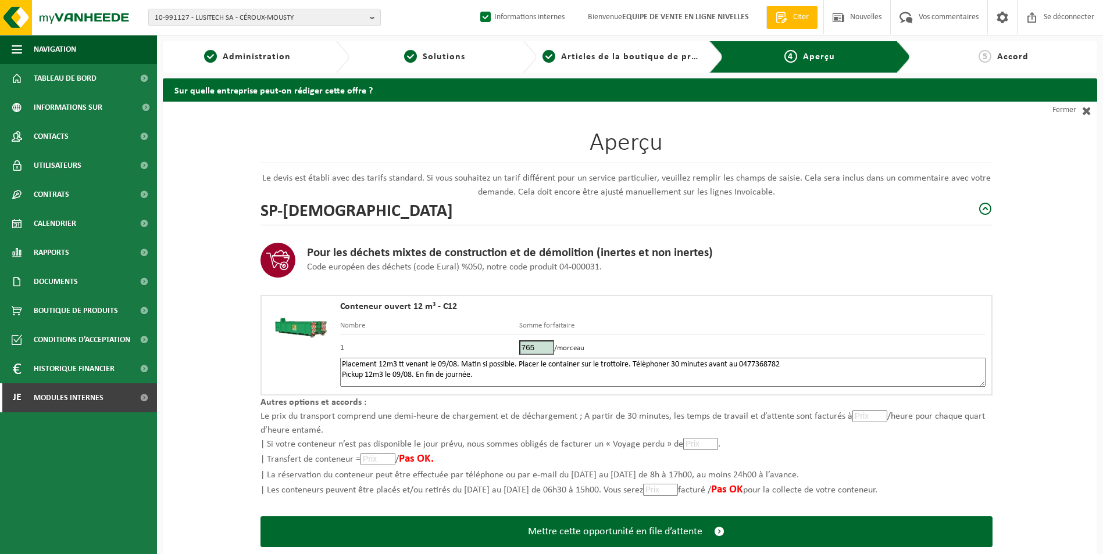
click at [767, 369] on textarea "Placement 12m3 tt venant le 09/08. Matin si possible. Placer le container sur l…" at bounding box center [662, 372] width 645 height 29
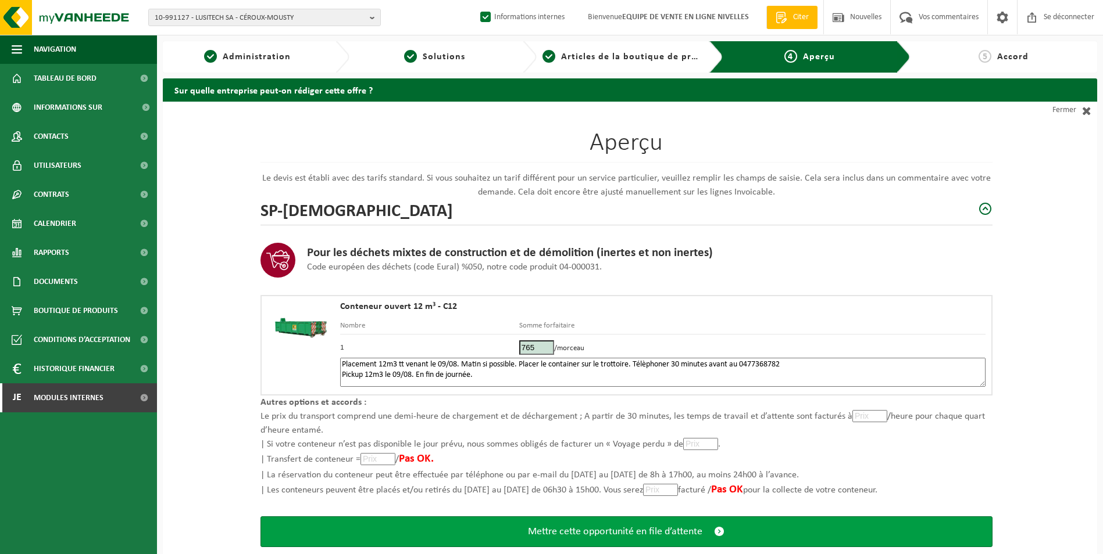
type textarea "Placement 12m3 tt venant le 09/08. Matin si possible. Placer le container sur l…"
click at [599, 528] on span "Mettre cette opportunité en file d’attente" at bounding box center [615, 532] width 174 height 12
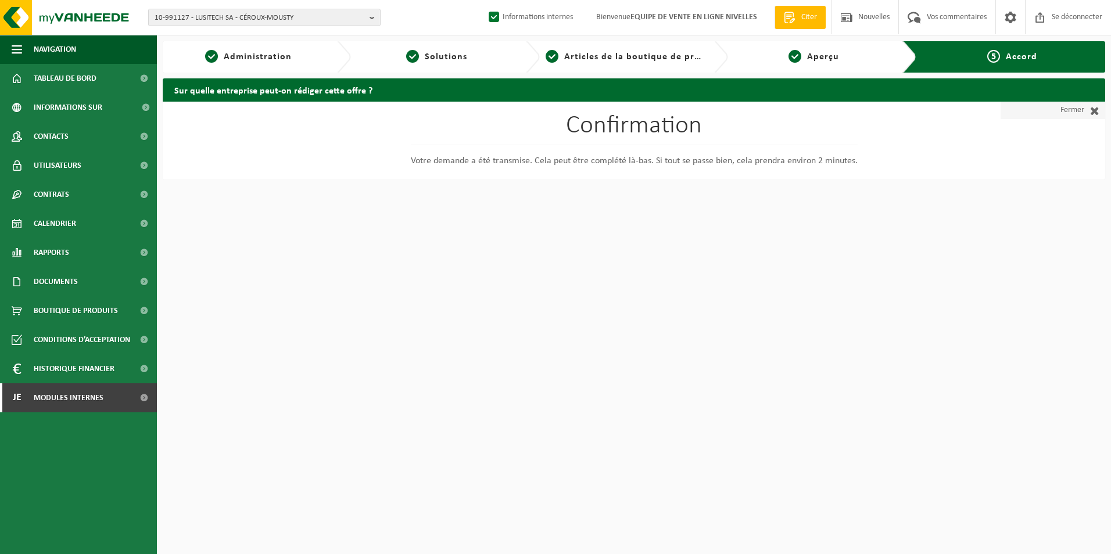
click at [1075, 108] on font "Fermer" at bounding box center [1073, 110] width 24 height 17
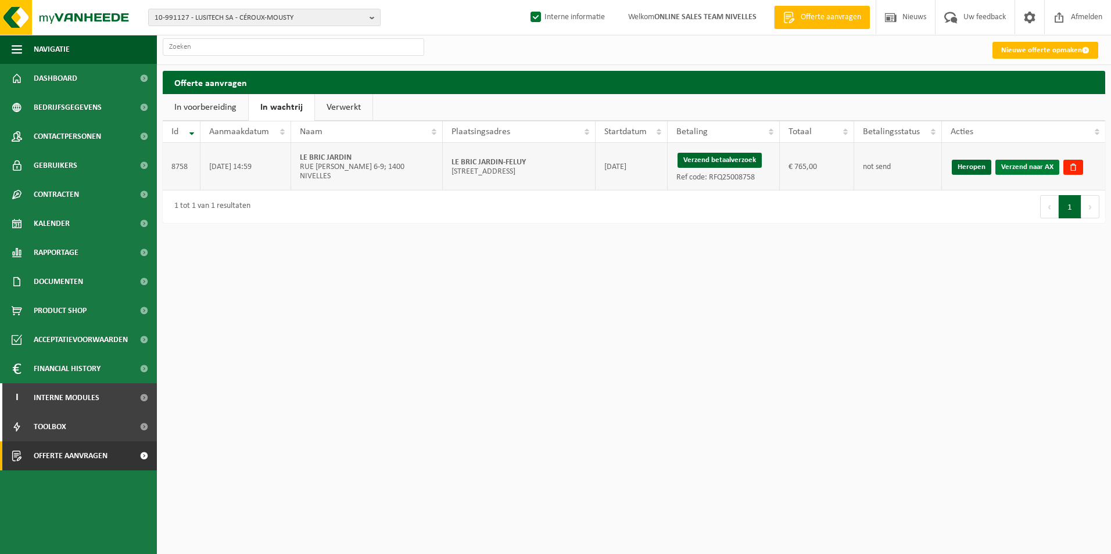
click at [1020, 170] on link "Verzend naar AX" at bounding box center [1028, 167] width 64 height 15
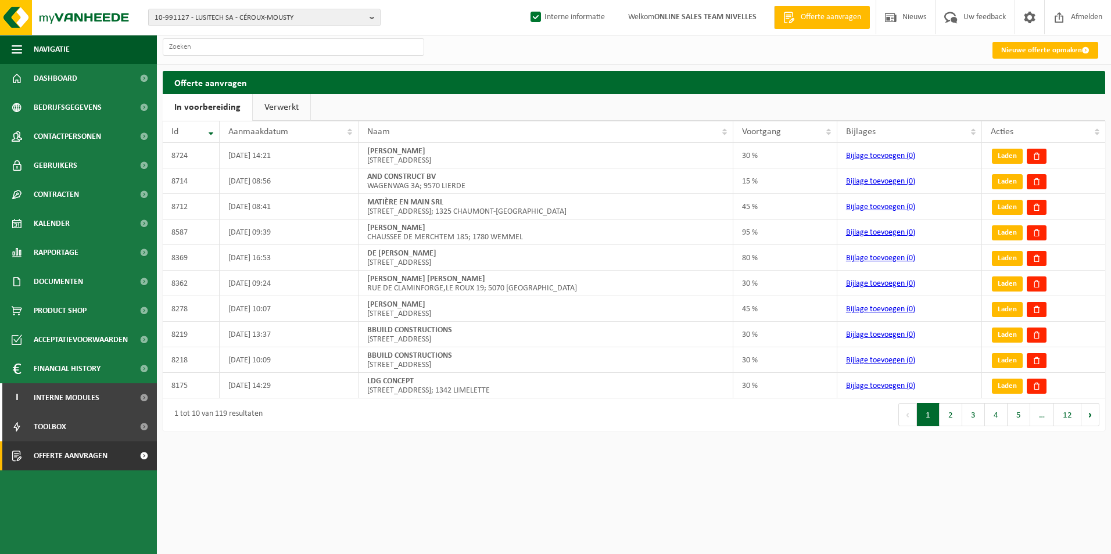
click at [278, 113] on link "Verwerkt" at bounding box center [282, 107] width 58 height 27
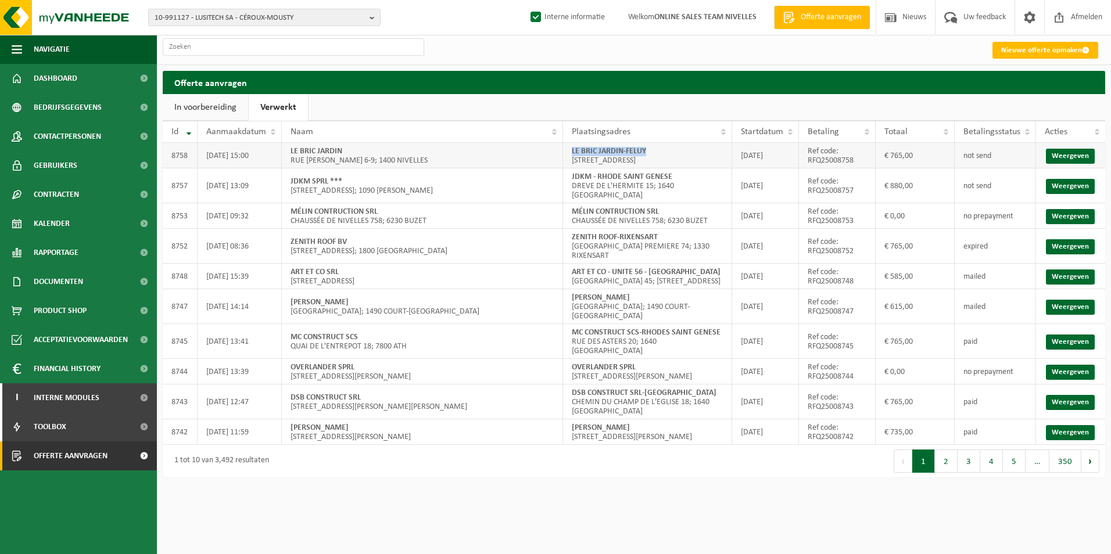
drag, startPoint x: 571, startPoint y: 151, endPoint x: 667, endPoint y: 149, distance: 95.9
click at [667, 149] on td "LE BRIC JARDIN-FELUY [STREET_ADDRESS]; 7181 FELUY" at bounding box center [647, 156] width 169 height 26
copy strong "LE BRIC JARDIN-FELUY"
click at [1075, 159] on link "Weergeven" at bounding box center [1070, 156] width 49 height 15
click at [1066, 155] on link "Weergeven" at bounding box center [1070, 156] width 49 height 15
